Goal: Use online tool/utility

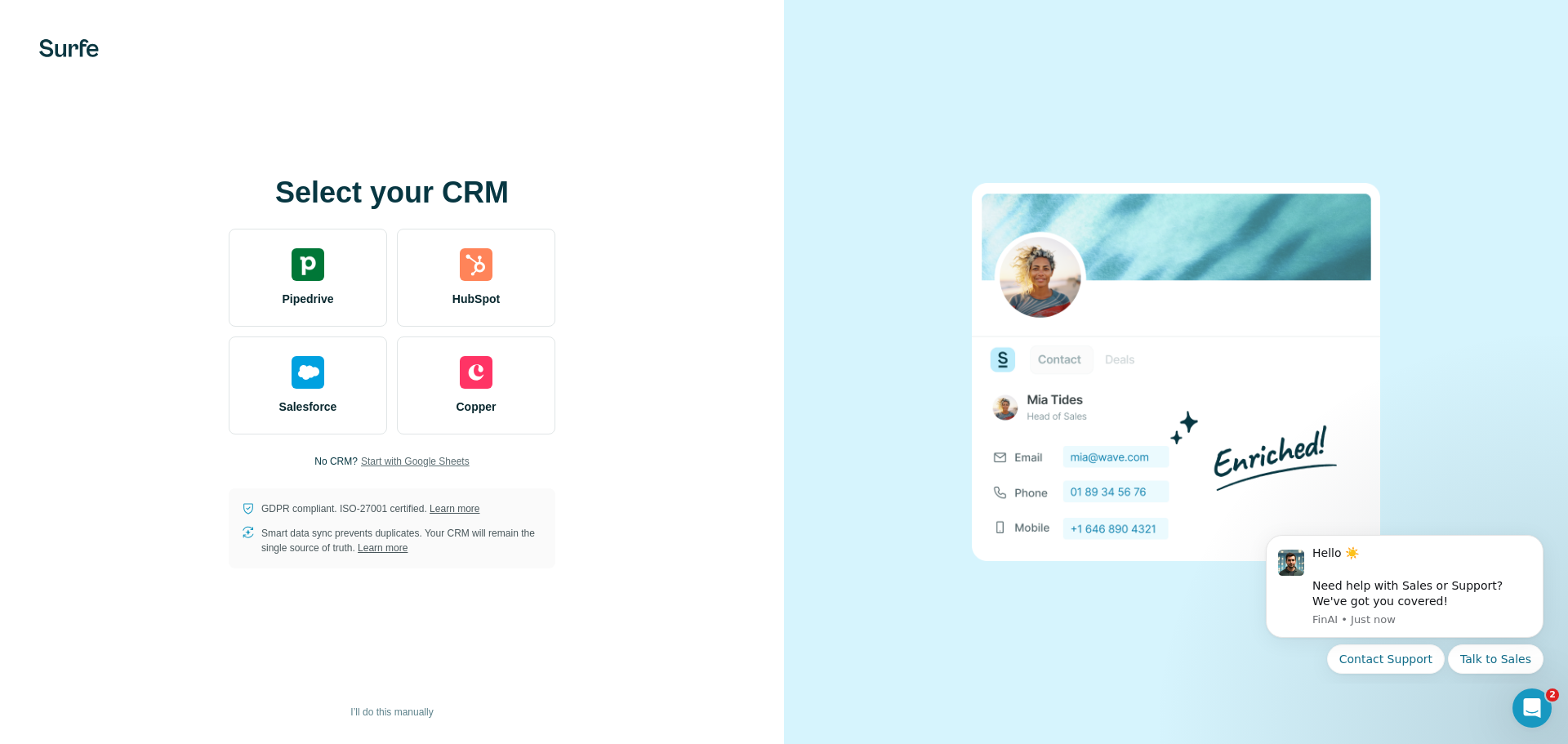
click at [412, 462] on span "Start with Google Sheets" at bounding box center [415, 461] width 109 height 15
